Goal: Task Accomplishment & Management: Use online tool/utility

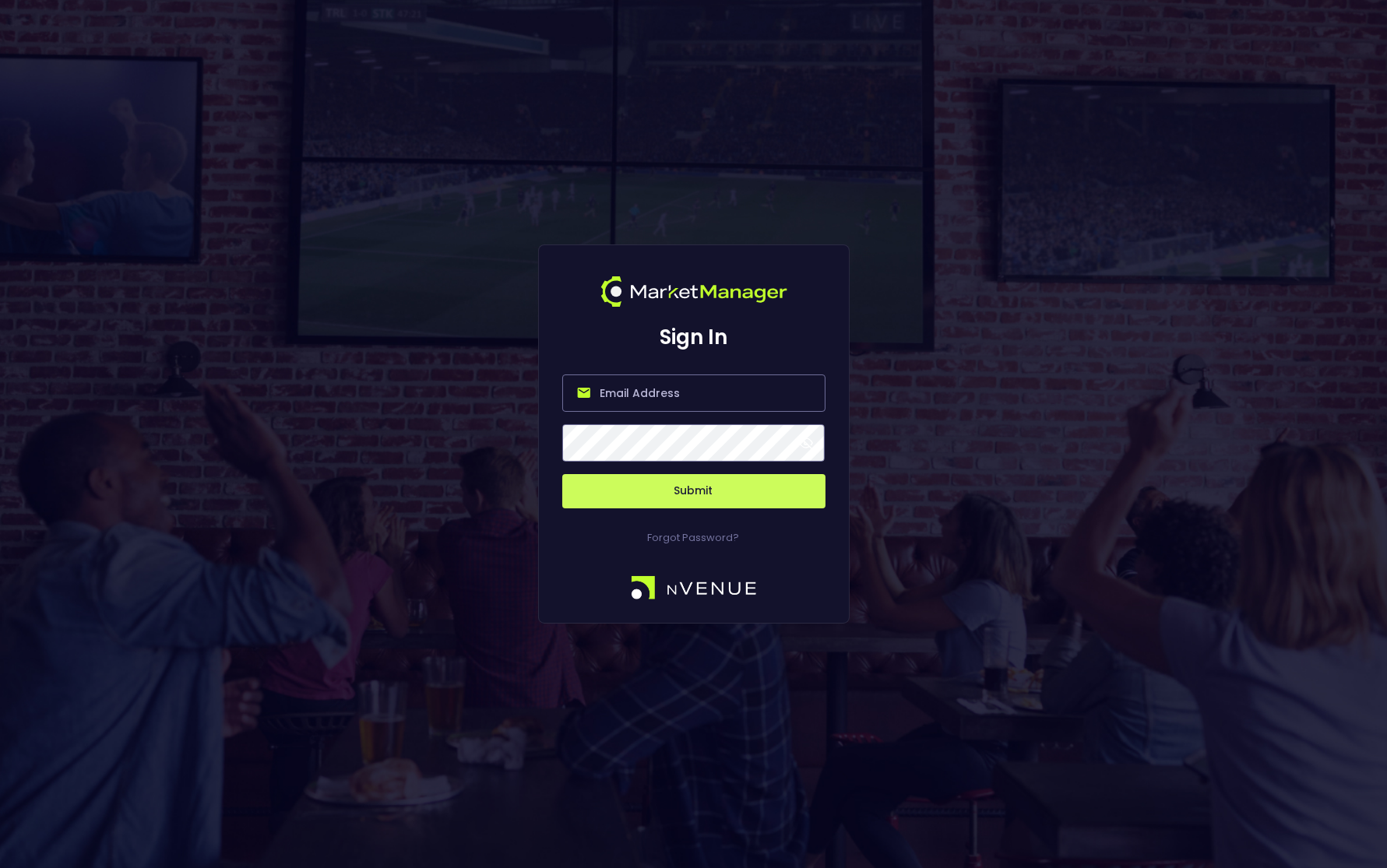
type input "[EMAIL_ADDRESS][DOMAIN_NAME]"
click at [665, 494] on button "Submit" at bounding box center [694, 491] width 263 height 34
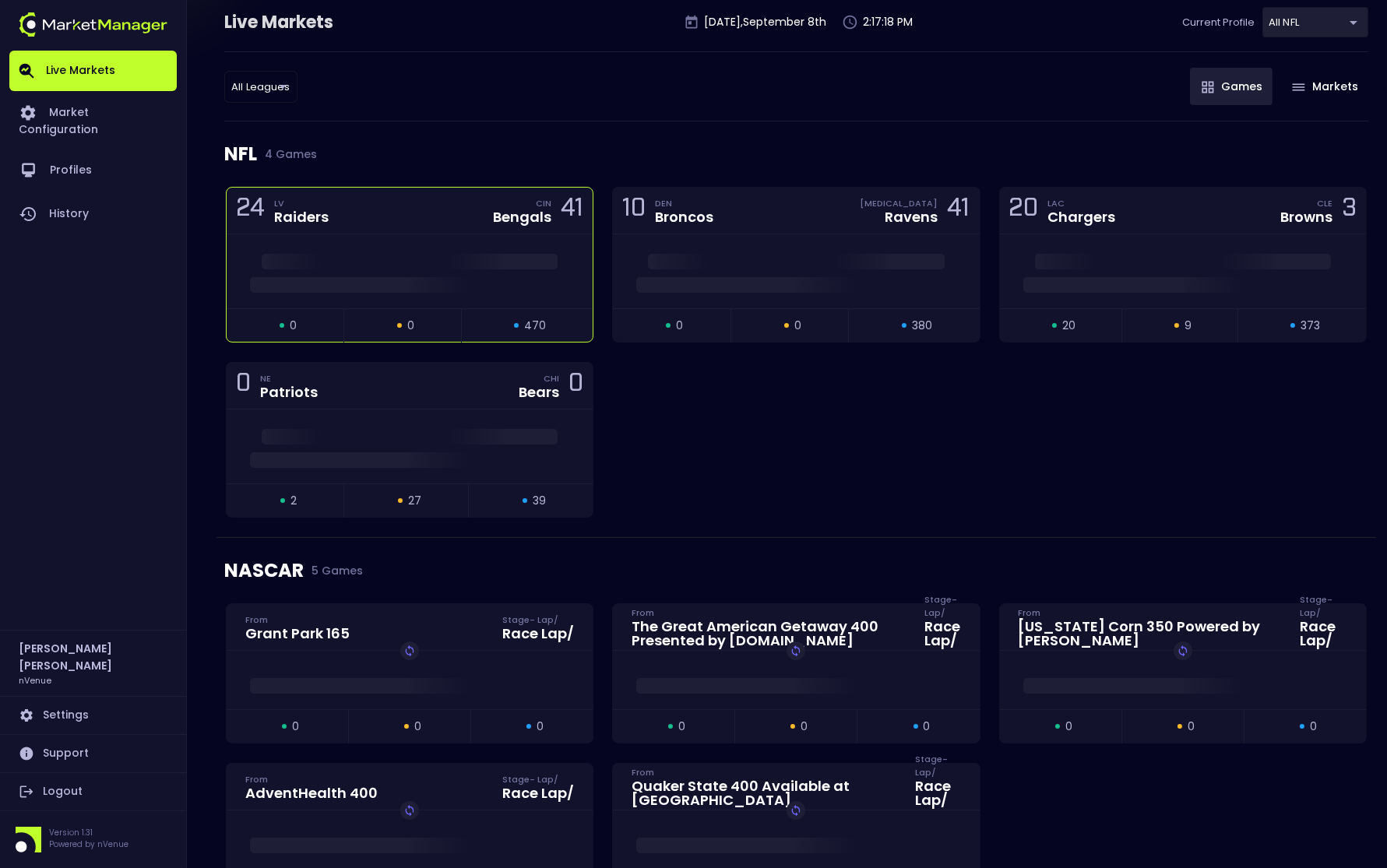
scroll to position [126, 0]
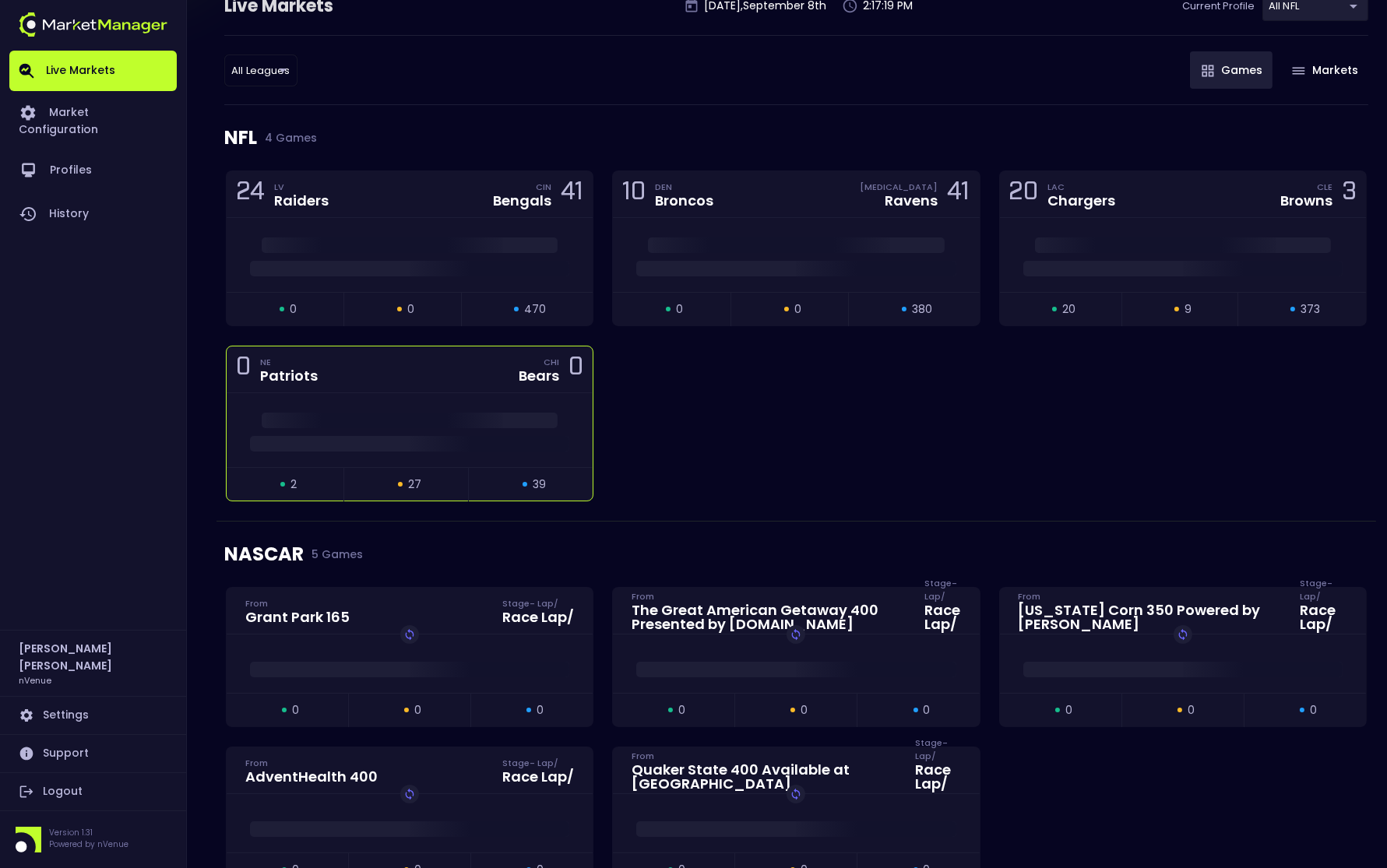
click at [399, 371] on div "0 NE Patriots CHI Bears 0" at bounding box center [409, 369] width 366 height 47
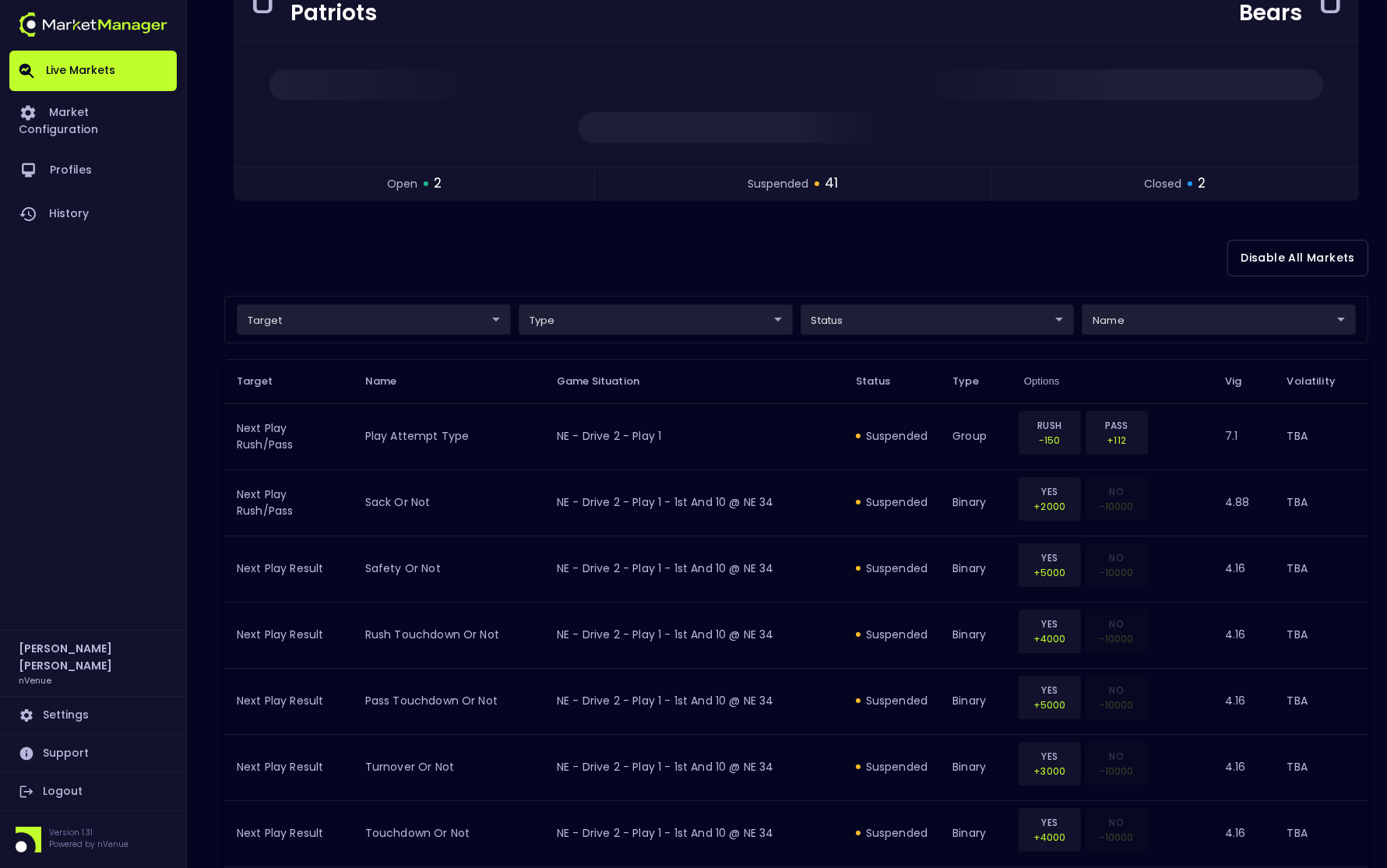
scroll to position [192, 0]
click at [484, 227] on div "Disable All Markets" at bounding box center [795, 257] width 1144 height 75
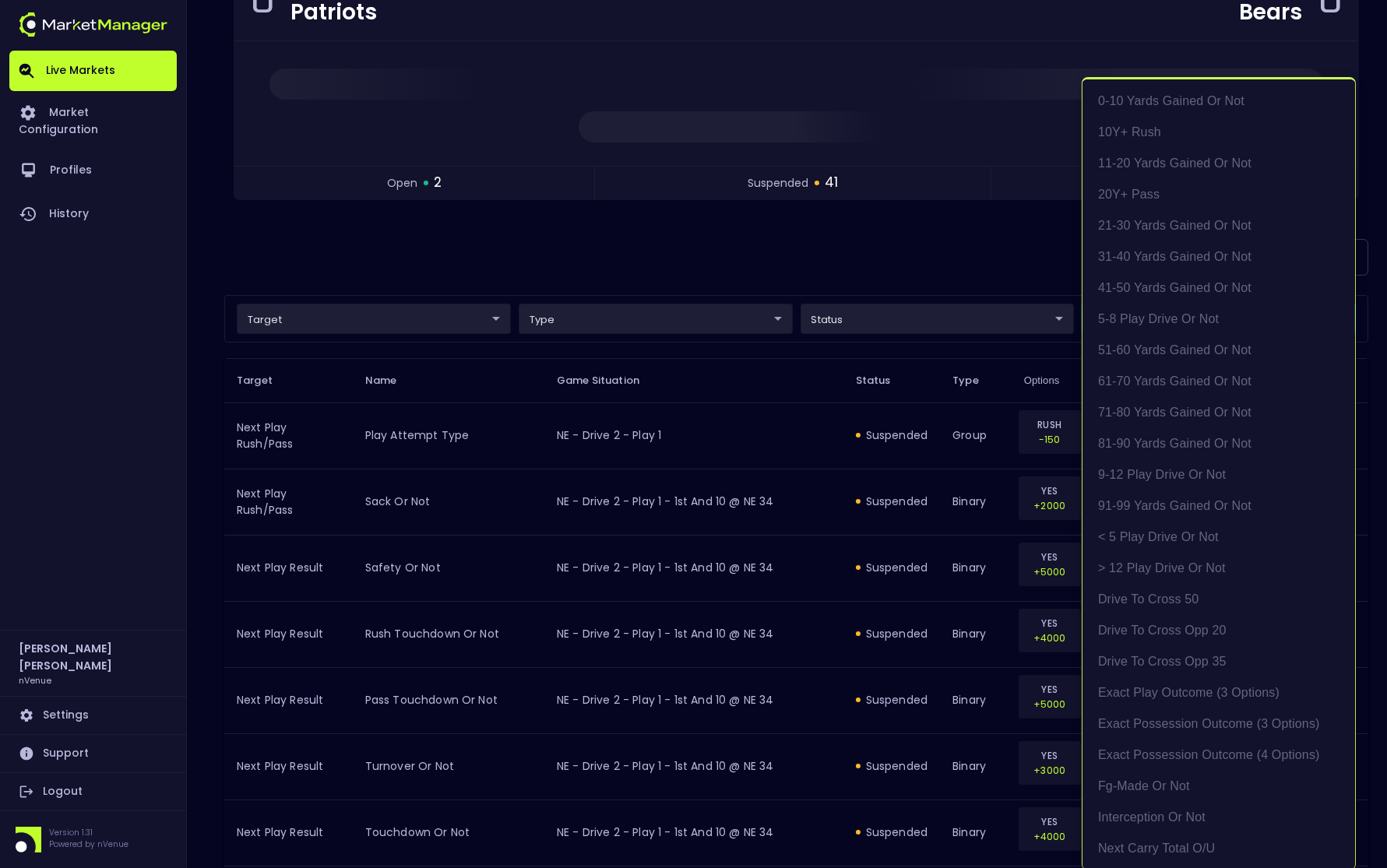
click at [674, 262] on div at bounding box center [694, 434] width 1387 height 868
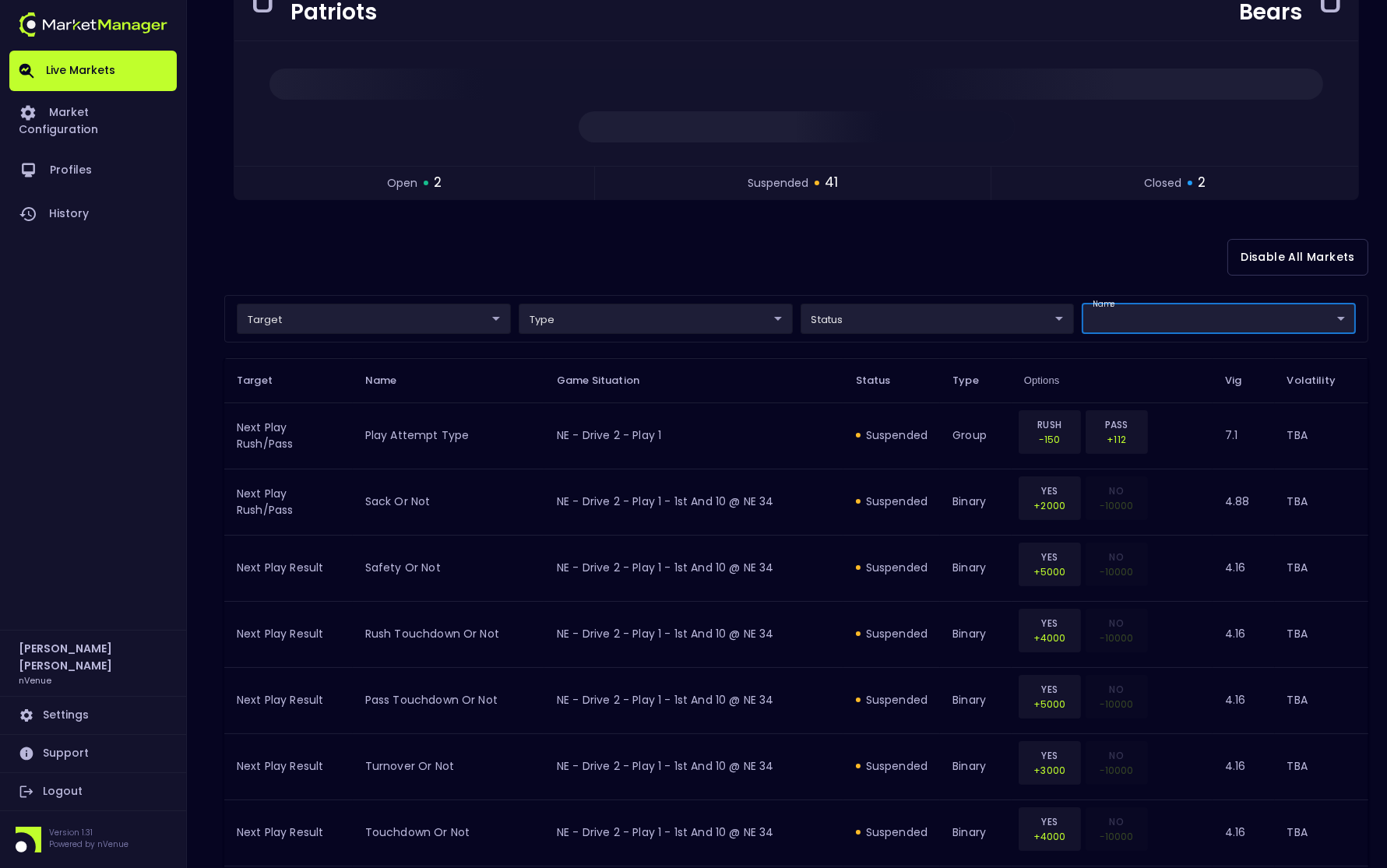
scroll to position [0, 0]
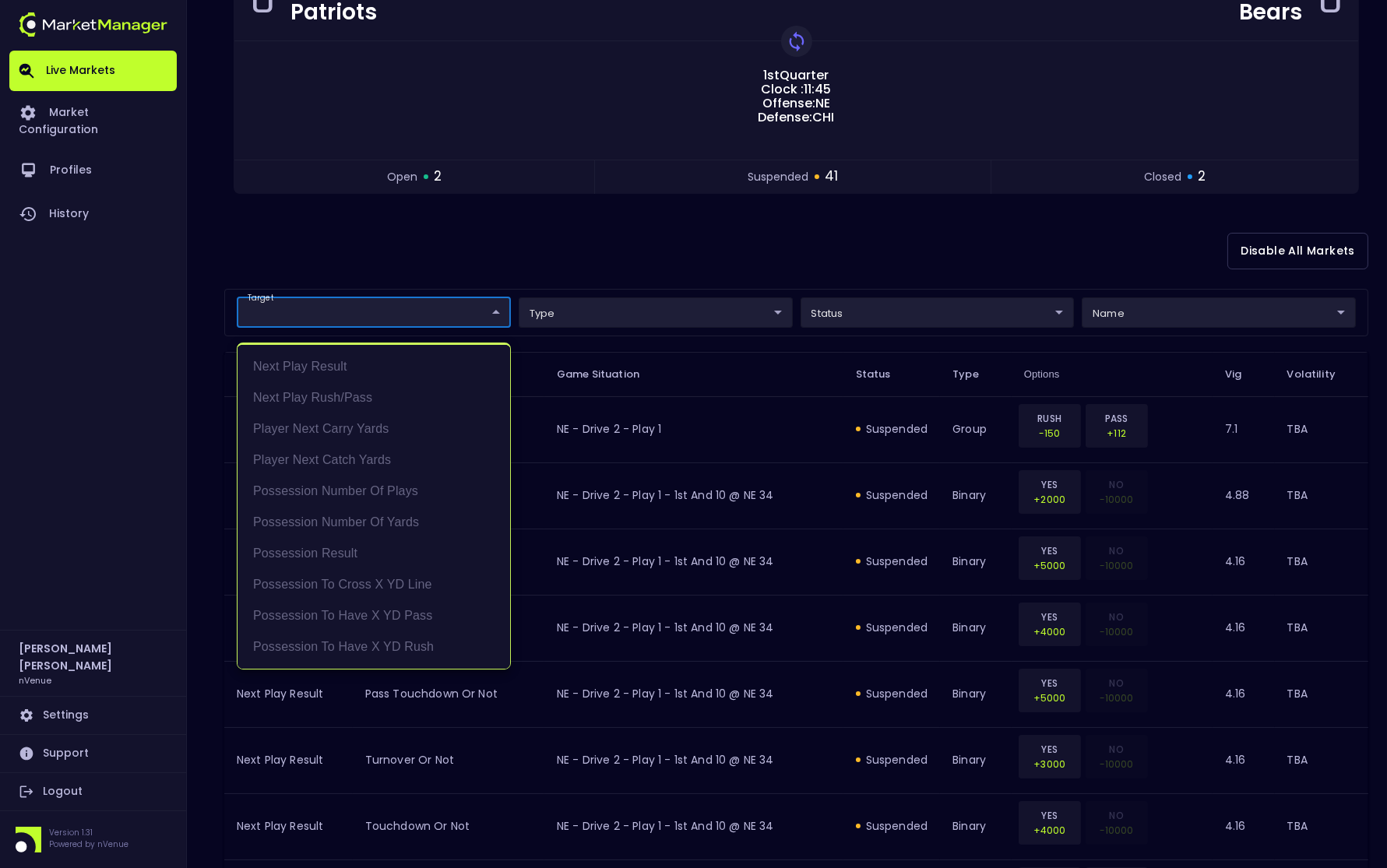
click at [347, 261] on div at bounding box center [694, 434] width 1387 height 868
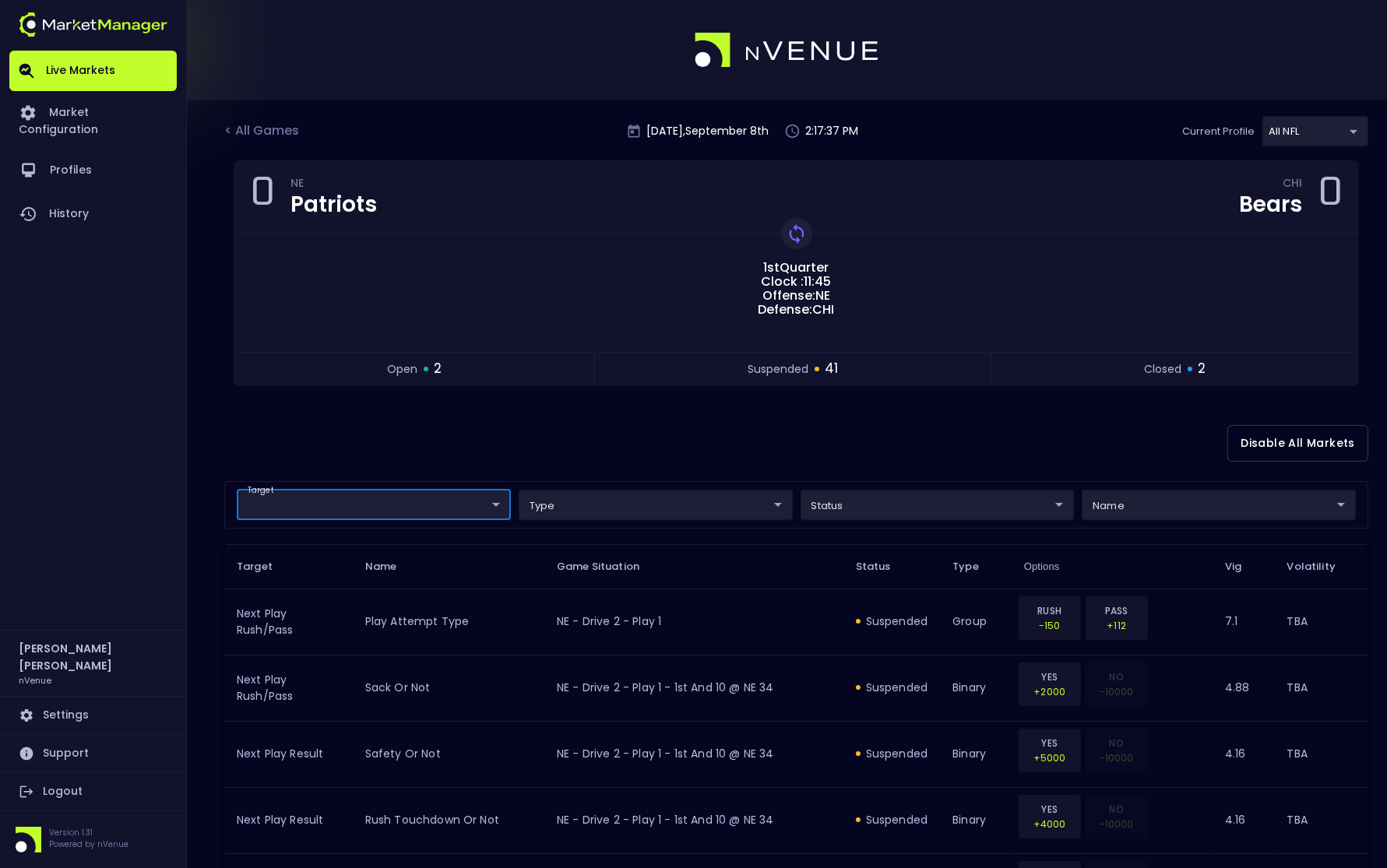
click at [272, 132] on div "< All Games" at bounding box center [262, 131] width 78 height 20
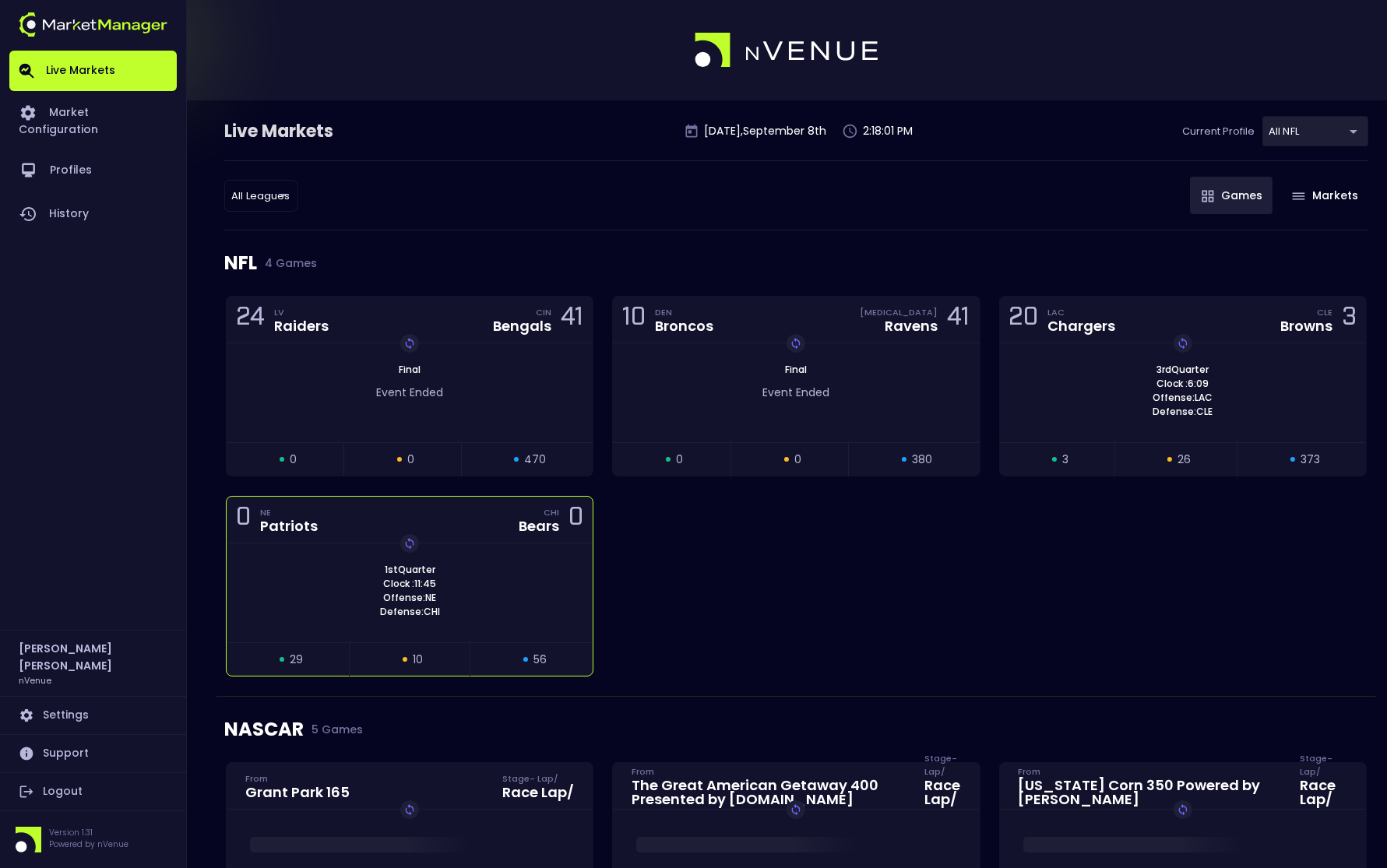
click at [397, 534] on div "0 NE Patriots CHI Bears 0" at bounding box center [409, 520] width 366 height 47
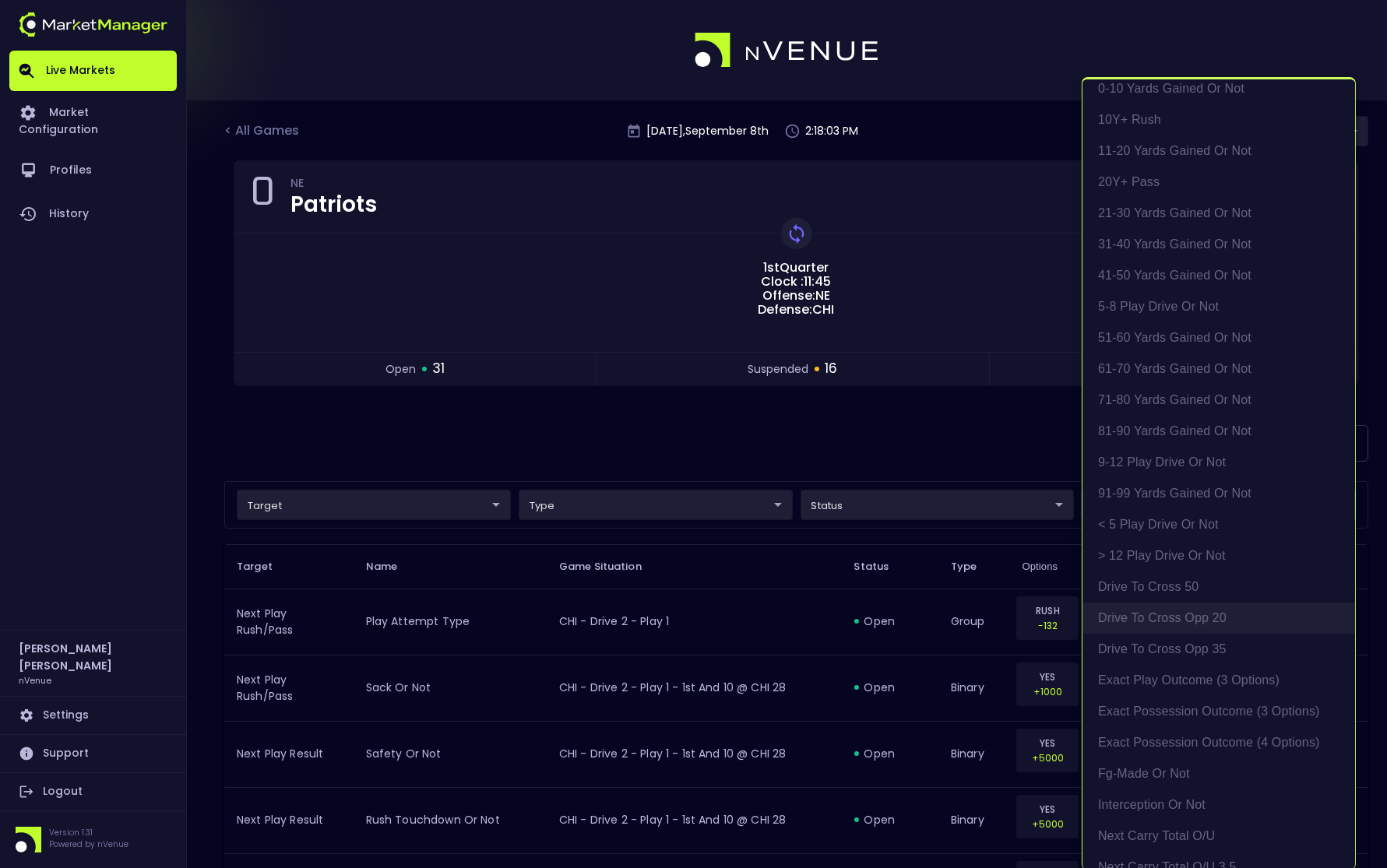
scroll to position [13, 0]
click at [1176, 727] on li "exact possession outcome (4 options)" at bounding box center [1218, 742] width 272 height 31
type input "Possession Result"
type input "group"
type input "exact possession outcome (4 options)"
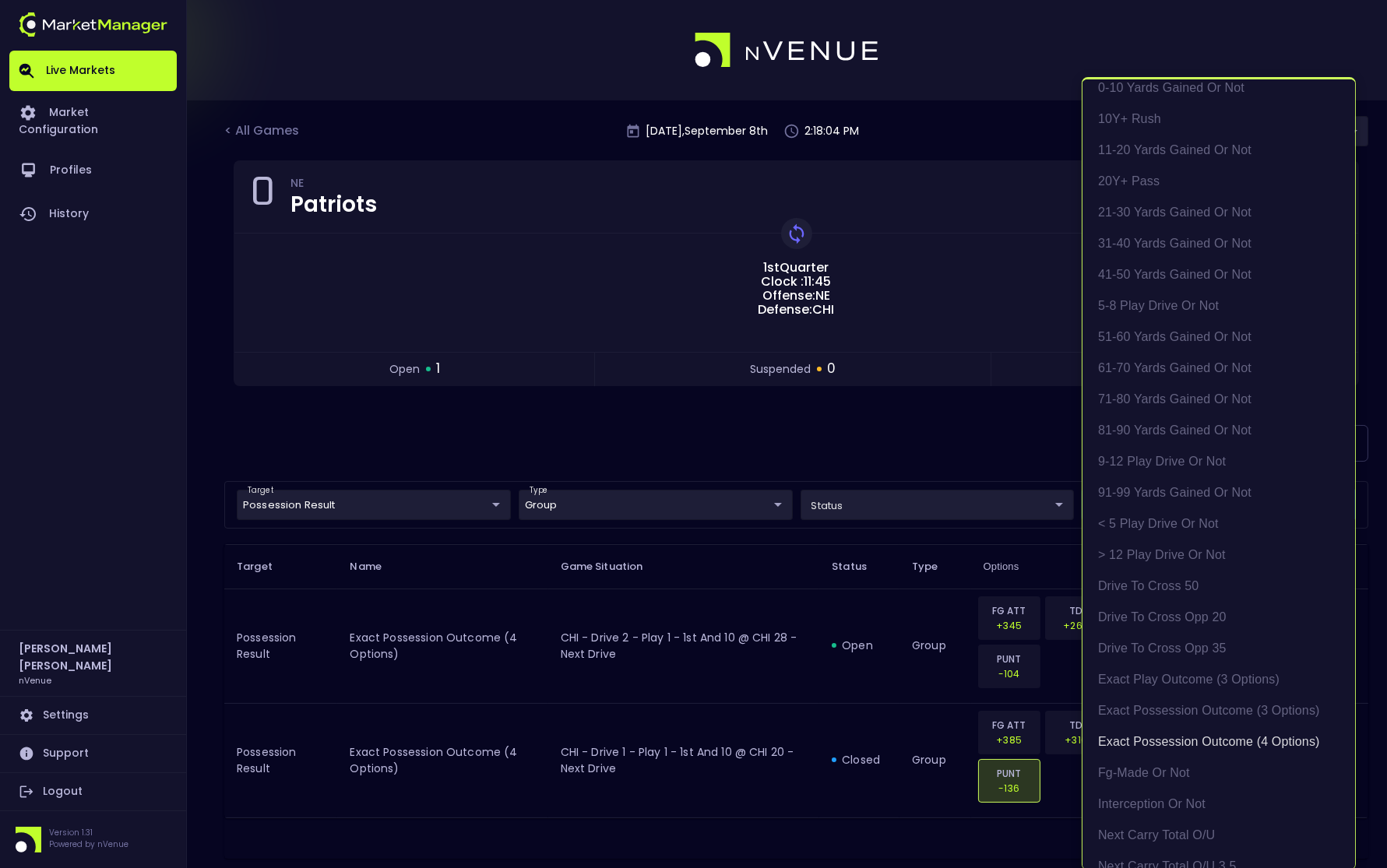
scroll to position [2, 0]
click at [814, 461] on div at bounding box center [694, 434] width 1387 height 868
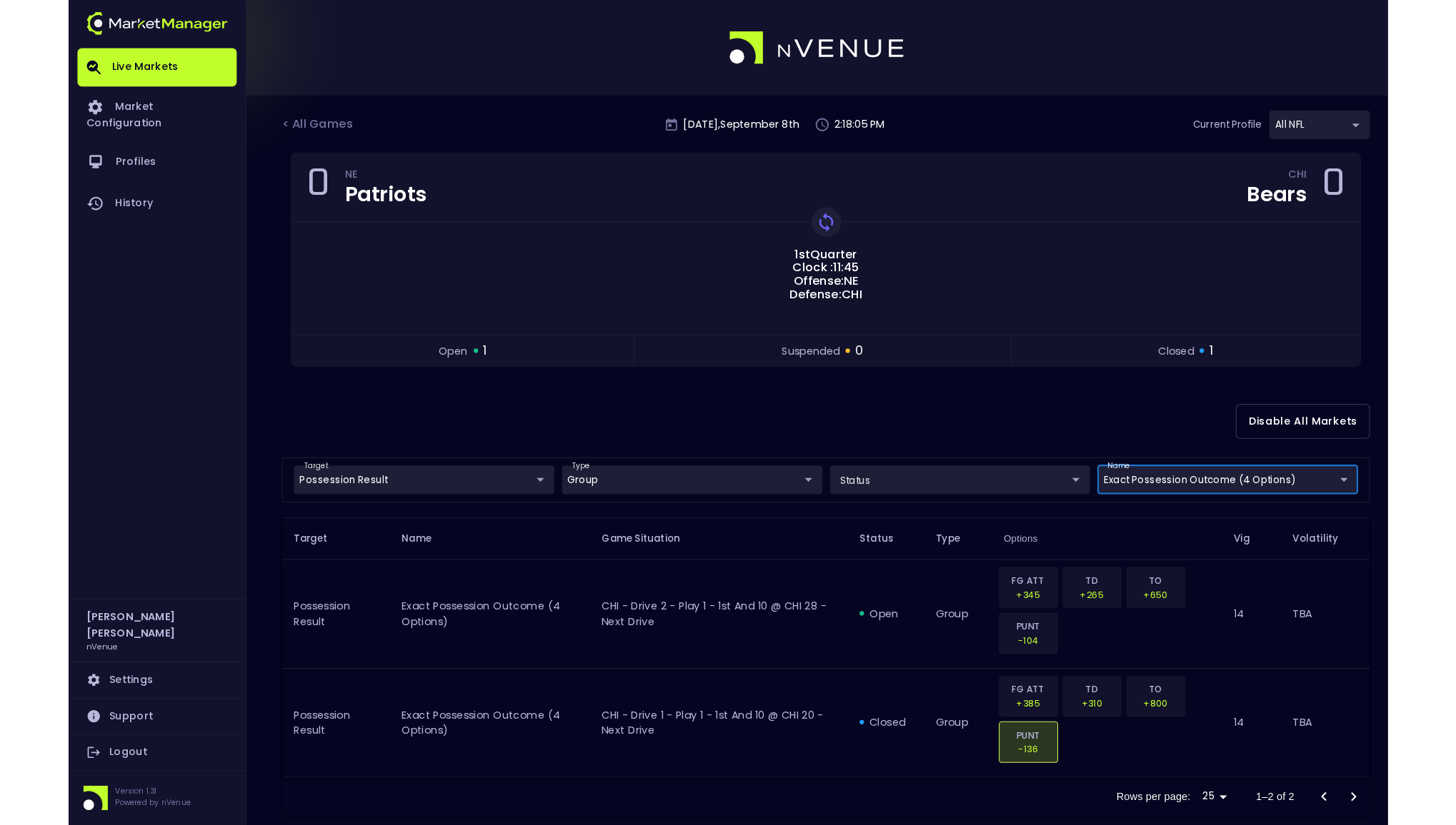
scroll to position [0, 0]
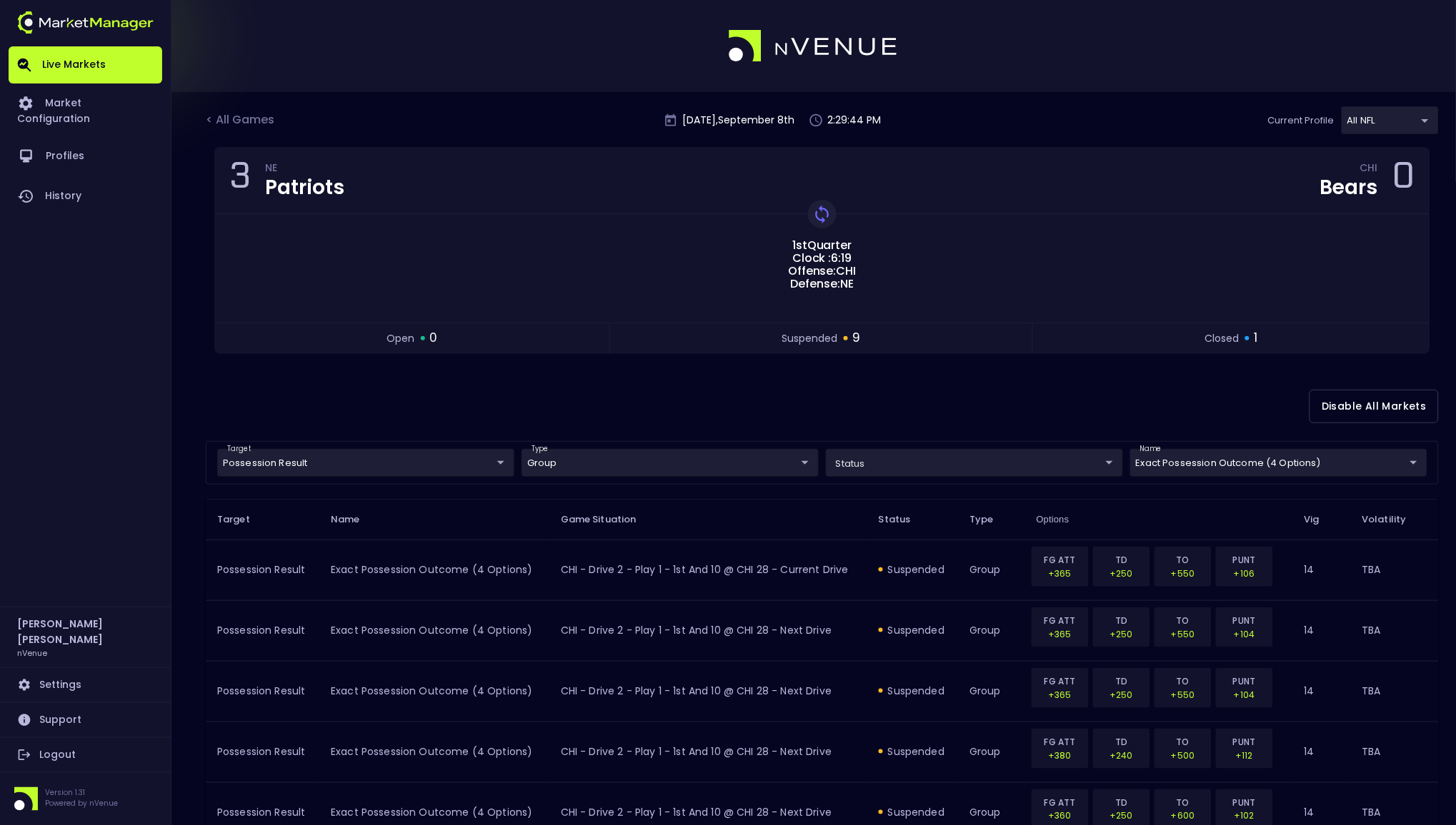
click at [352, 92] on div "< All Games [DATE] 2:29:44 PM Current Profile All NFL 9d8bad92-567c-44a6-ba12-e…" at bounding box center [728, 655] width 1456 height 1127
